Goal: Task Accomplishment & Management: Use online tool/utility

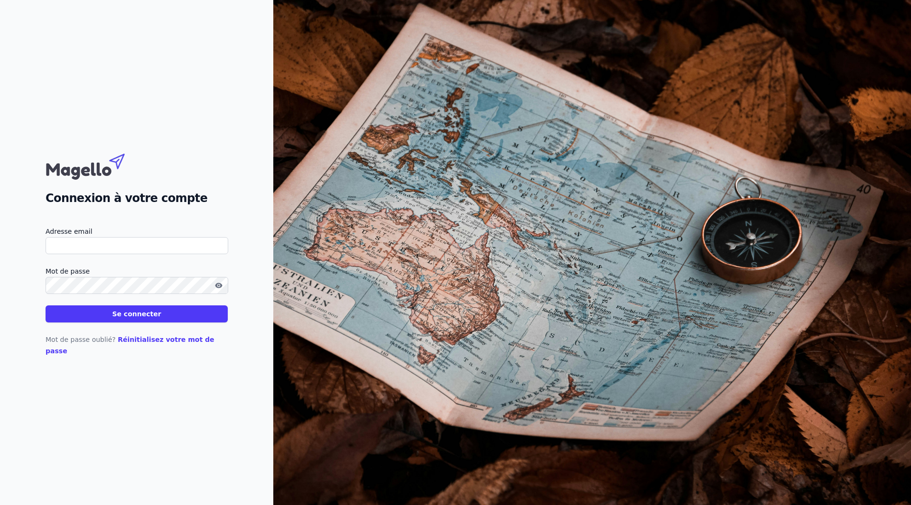
click at [71, 243] on input "Adresse email" at bounding box center [137, 245] width 183 height 17
click at [85, 254] on input "Adresse email" at bounding box center [137, 245] width 183 height 17
type input "I"
type input "[EMAIL_ADDRESS][DOMAIN_NAME]"
click at [222, 289] on icon "button" at bounding box center [219, 286] width 8 height 8
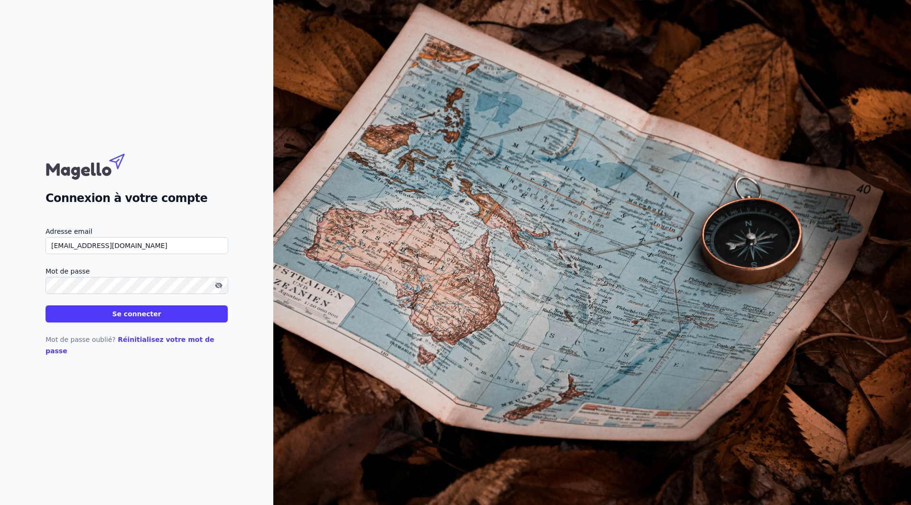
click at [46, 305] on button "Se connecter" at bounding box center [137, 313] width 182 height 17
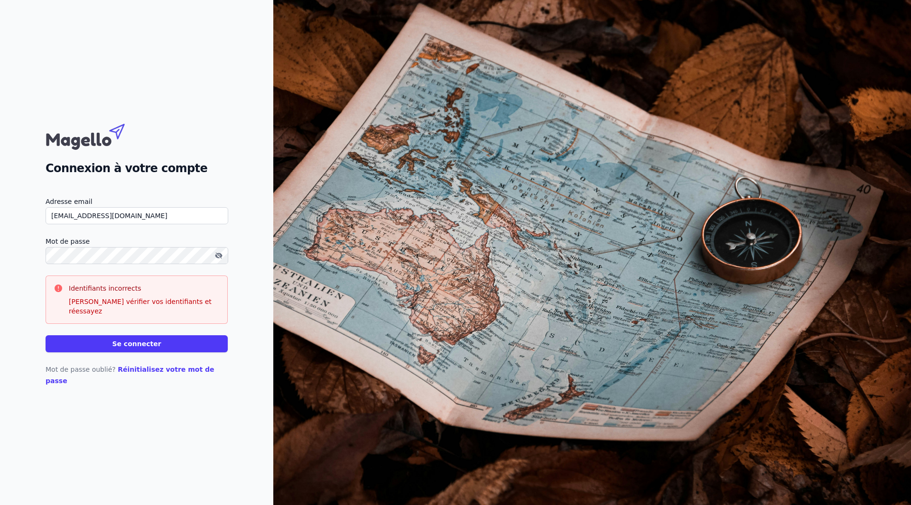
click at [46, 335] on button "Se connecter" at bounding box center [137, 343] width 182 height 17
click at [148, 349] on button "Se connecter" at bounding box center [137, 343] width 182 height 17
click at [153, 344] on button "Se connecter" at bounding box center [137, 343] width 182 height 17
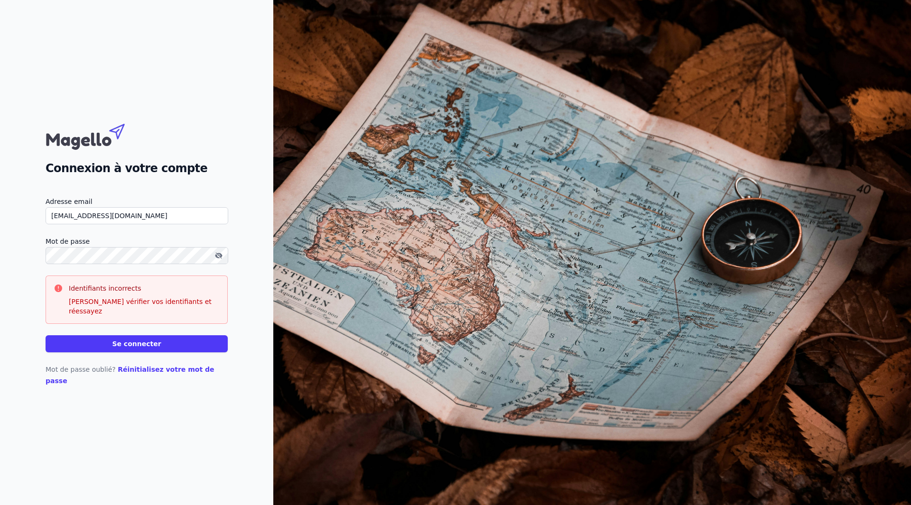
click at [0, 262] on div "Connexion à votre compte Adresse email [EMAIL_ADDRESS][DOMAIN_NAME] Mot de pass…" at bounding box center [136, 252] width 273 height 505
click at [46, 335] on button "Se connecter" at bounding box center [137, 343] width 182 height 17
click at [130, 338] on button "Se connecter" at bounding box center [137, 343] width 182 height 17
click at [140, 348] on button "Se connecter" at bounding box center [137, 343] width 182 height 17
click at [141, 344] on button "Se connecter" at bounding box center [137, 343] width 182 height 17
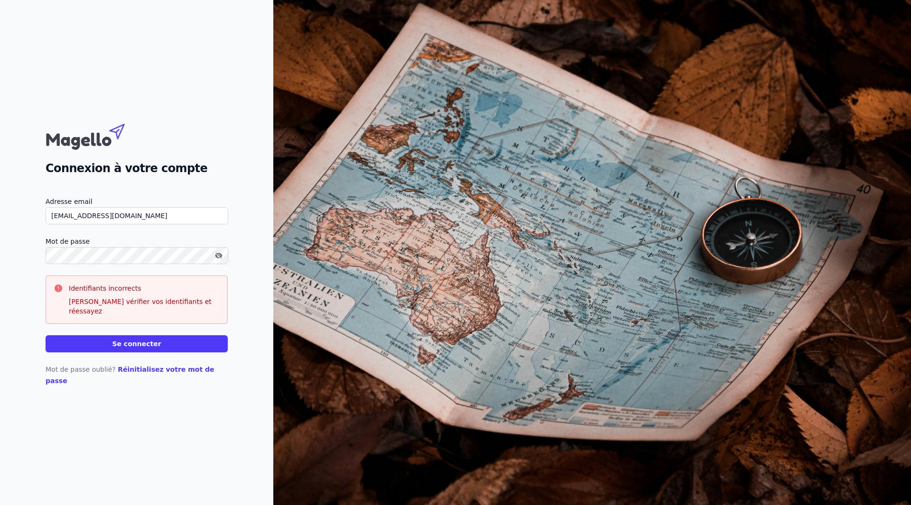
click at [141, 344] on button "Se connecter" at bounding box center [137, 343] width 182 height 17
click at [216, 261] on button "button" at bounding box center [218, 255] width 15 height 11
click at [218, 259] on icon "button" at bounding box center [219, 256] width 8 height 8
click at [146, 348] on button "Se connecter" at bounding box center [137, 343] width 182 height 17
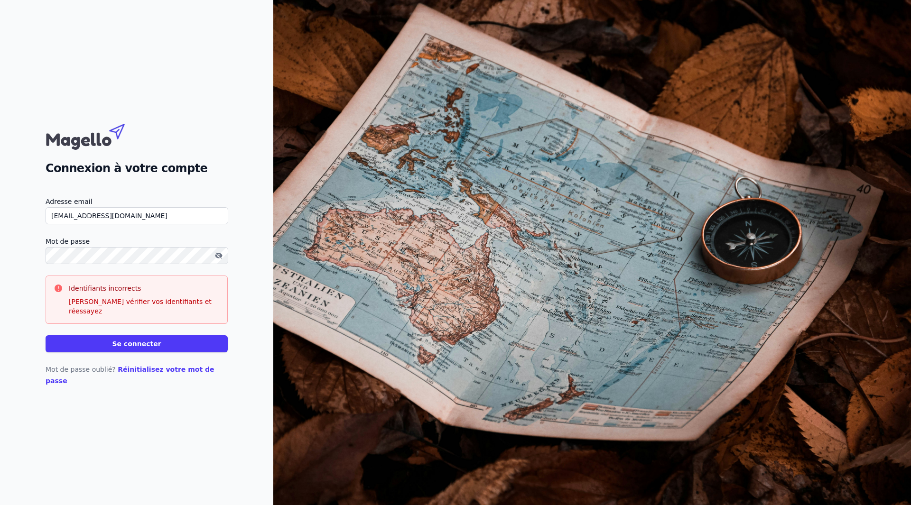
click at [146, 348] on button "Se connecter" at bounding box center [137, 343] width 182 height 17
click at [46, 335] on button "Se connecter" at bounding box center [137, 343] width 182 height 17
click at [150, 344] on button "Se connecter" at bounding box center [137, 343] width 182 height 17
click at [150, 343] on button "Se connecter" at bounding box center [137, 343] width 182 height 17
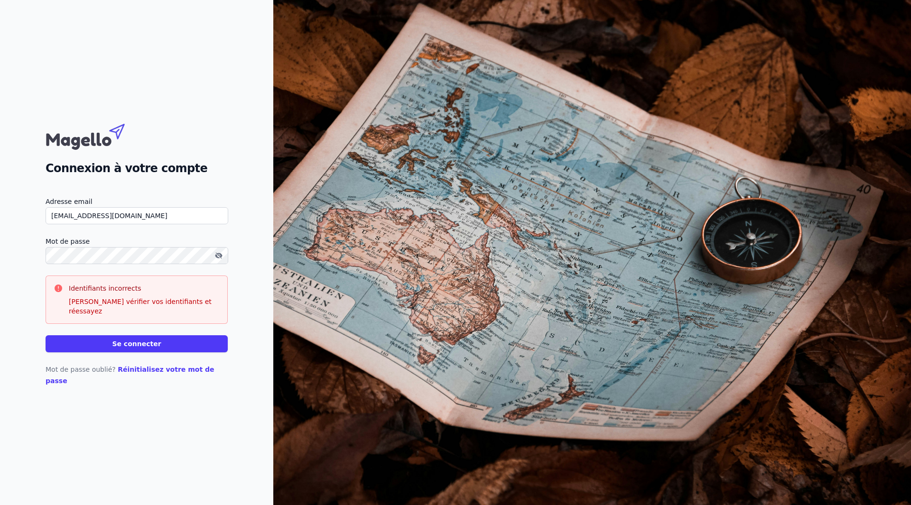
click at [150, 343] on button "Se connecter" at bounding box center [137, 343] width 182 height 17
click at [46, 335] on button "Se connecter" at bounding box center [137, 343] width 182 height 17
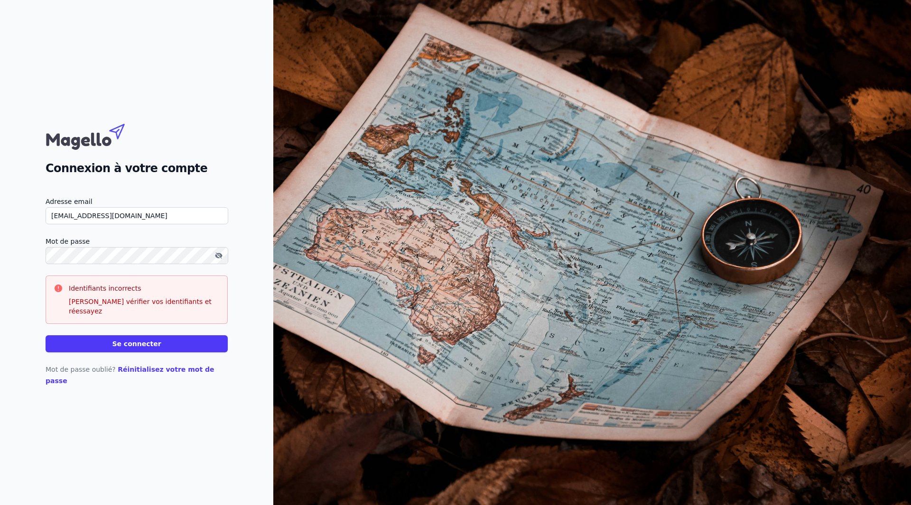
click at [130, 346] on button "Se connecter" at bounding box center [137, 343] width 182 height 17
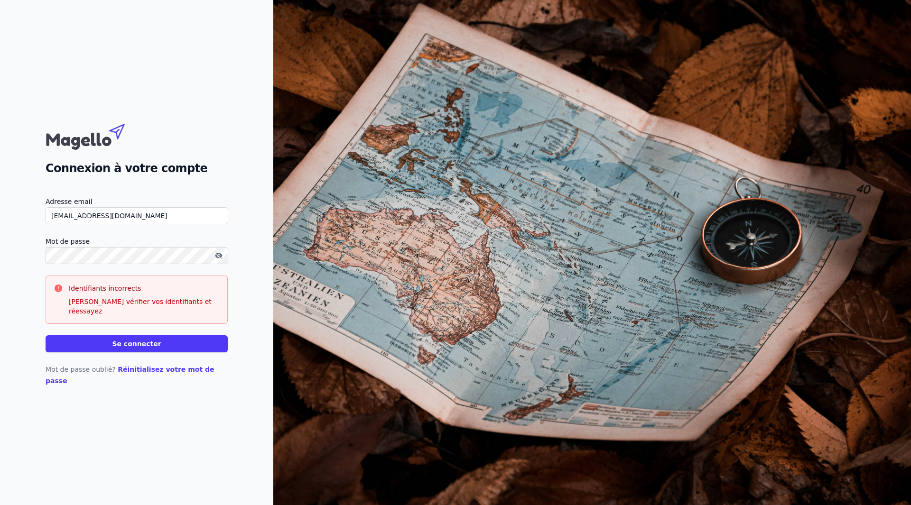
click at [130, 346] on button "Se connecter" at bounding box center [137, 343] width 182 height 17
click at [108, 337] on button "Se connecter" at bounding box center [137, 343] width 182 height 17
click at [115, 345] on button "Se connecter" at bounding box center [137, 343] width 182 height 17
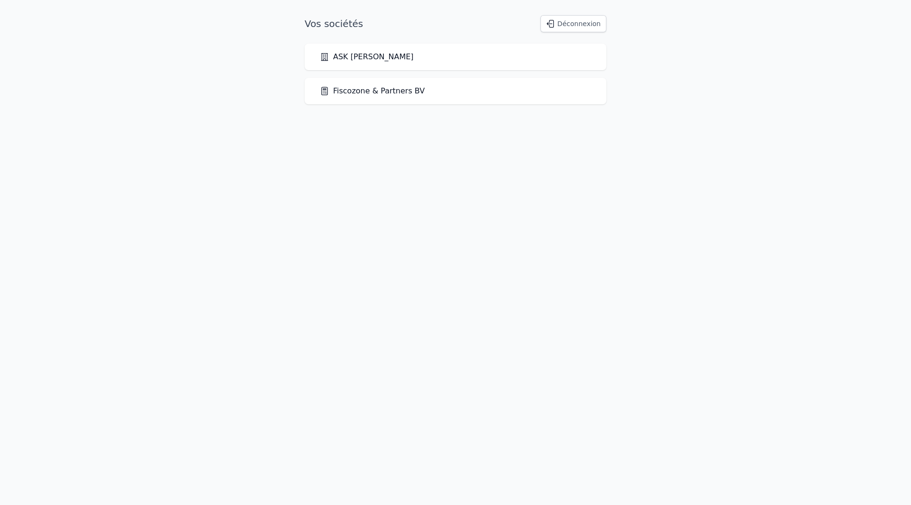
click at [115, 120] on html "Vos sociétés Déconnexion ASK [PERSON_NAME] Fiscozone & Partners BV" at bounding box center [455, 60] width 911 height 120
click at [420, 66] on div "ASK [PERSON_NAME]" at bounding box center [456, 57] width 302 height 27
click at [360, 56] on link "ASK [PERSON_NAME]" at bounding box center [367, 56] width 94 height 11
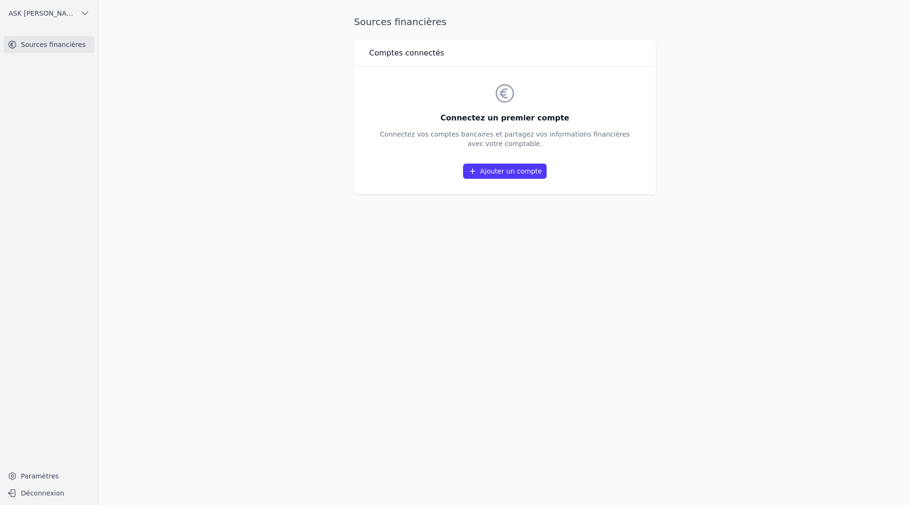
click at [35, 11] on span "ASK [PERSON_NAME]" at bounding box center [43, 13] width 68 height 9
click at [64, 56] on span "Fiscozone & Partners BV" at bounding box center [54, 53] width 66 height 9
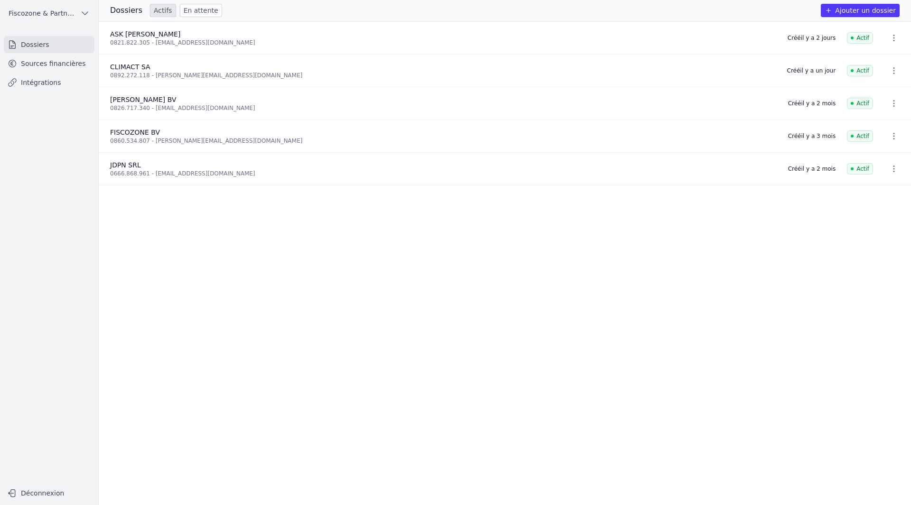
click at [49, 71] on link "Sources financières" at bounding box center [49, 63] width 91 height 17
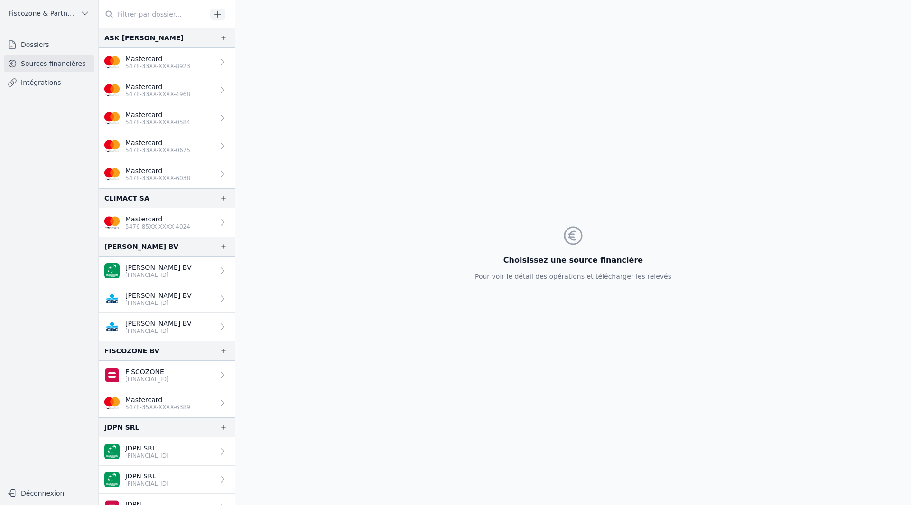
click at [192, 121] on link "Mastercard 5478-33XX-XXXX-0584" at bounding box center [167, 118] width 136 height 28
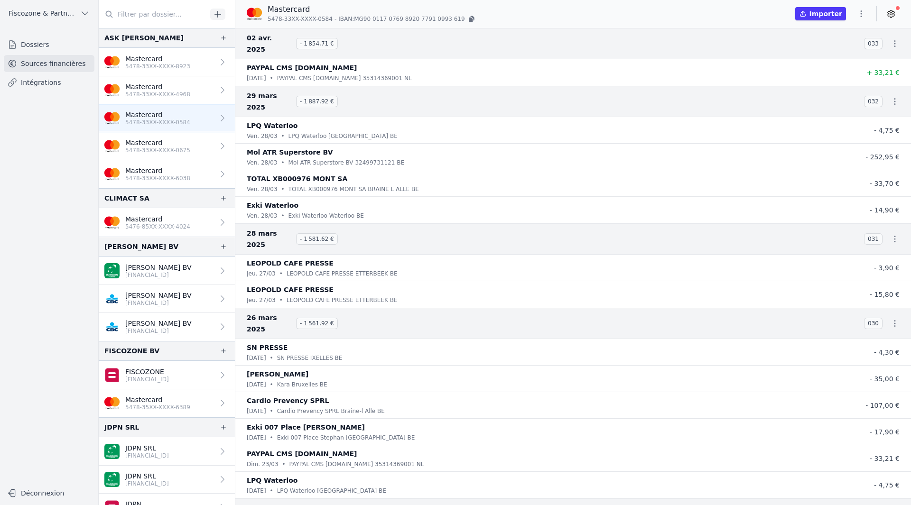
click at [830, 15] on button "Importer" at bounding box center [820, 13] width 51 height 13
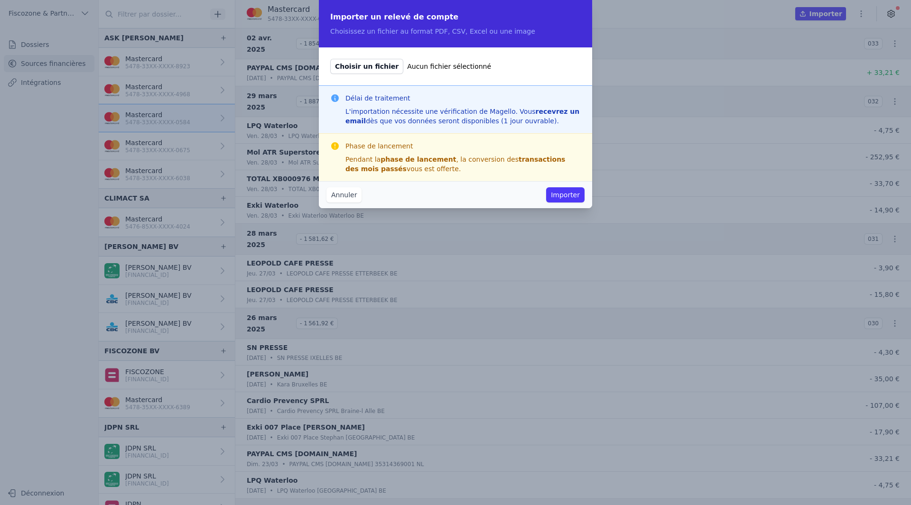
click at [378, 69] on span "Choisir un fichier" at bounding box center [366, 66] width 73 height 15
click at [330, 59] on input "Choisir un fichier Aucun fichier sélectionné" at bounding box center [330, 58] width 0 height 0
type input "C:\fakepath\[PERSON_NAME]-5478 33XX XXXX 0584-20241205.pdf"
click at [351, 69] on span "Choisir un fichier" at bounding box center [366, 66] width 73 height 15
click at [330, 59] on input "Choisir un fichier [PERSON_NAME]-5478 33XX XXXX 0584-20241205.pdf" at bounding box center [330, 58] width 0 height 0
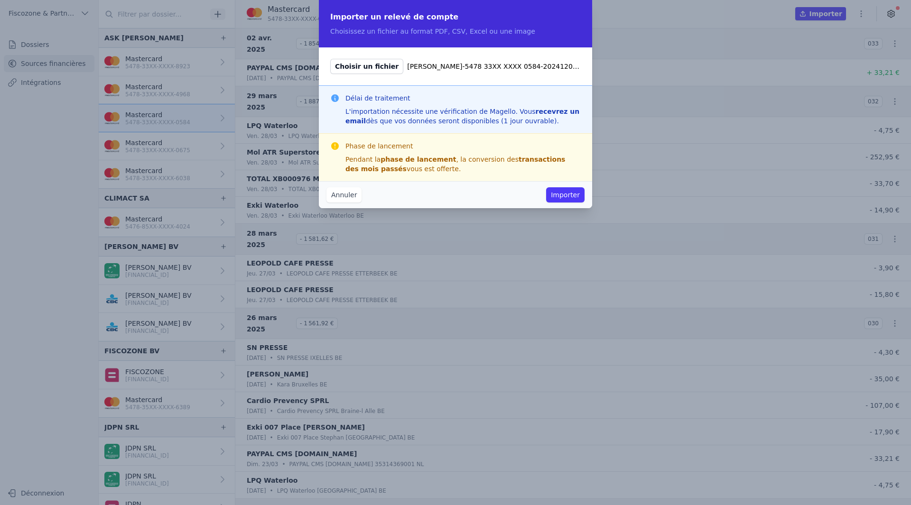
click at [568, 199] on button "Importer" at bounding box center [565, 194] width 38 height 15
click at [568, 194] on button "Importer" at bounding box center [565, 194] width 38 height 15
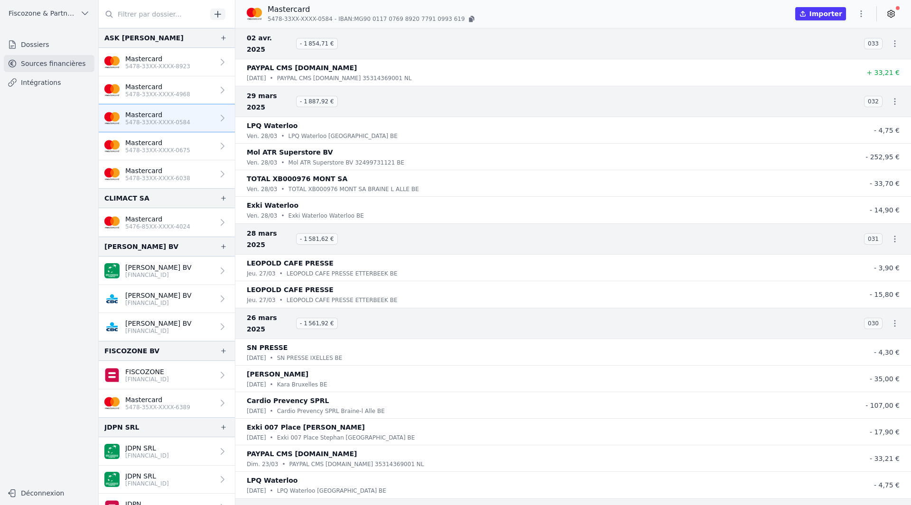
click at [186, 121] on link "Mastercard 5478-33XX-XXXX-0584" at bounding box center [167, 118] width 136 height 28
click at [834, 9] on button "Importer" at bounding box center [820, 13] width 51 height 13
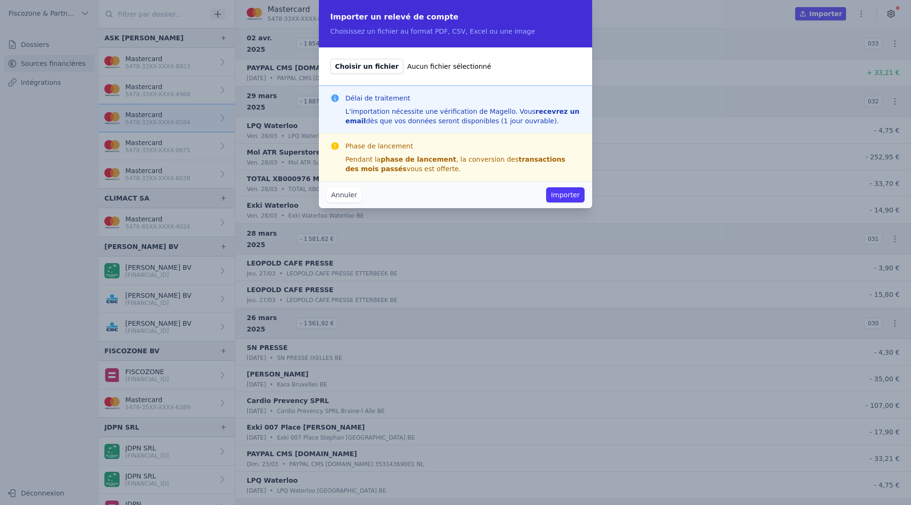
click at [351, 69] on span "Choisir un fichier" at bounding box center [366, 66] width 73 height 15
click at [330, 59] on input "Choisir un fichier Aucun fichier sélectionné" at bounding box center [330, 58] width 0 height 0
type input "C:\fakepath\[PERSON_NAME]-5478 33XX XXXX 0584-20250105 (002).pdf"
click at [582, 195] on button "Importer" at bounding box center [565, 194] width 38 height 15
click at [575, 195] on button "Importer" at bounding box center [565, 194] width 38 height 15
